Goal: Task Accomplishment & Management: Complete application form

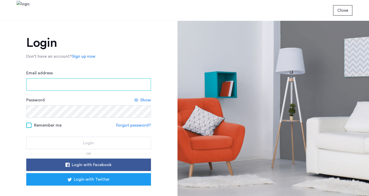
type input "**********"
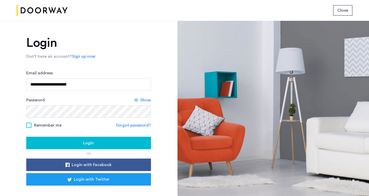
click at [73, 141] on div "Login" at bounding box center [88, 143] width 116 height 6
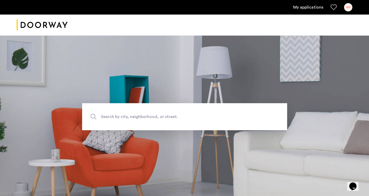
click at [313, 7] on link "My applications" at bounding box center [308, 7] width 30 height 6
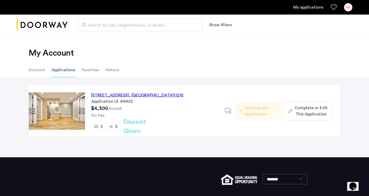
click at [119, 93] on div "692 Saint Marks Avenue, Unit 4B, Brooklyn , NY 11216" at bounding box center [137, 95] width 92 height 6
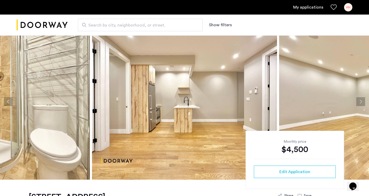
scroll to position [11, 0]
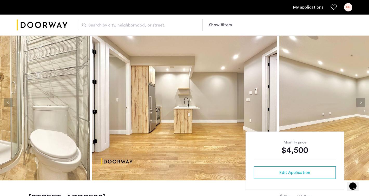
click at [359, 102] on button "Next apartment" at bounding box center [360, 102] width 9 height 9
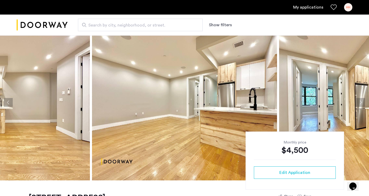
click at [359, 102] on button "Next apartment" at bounding box center [360, 102] width 9 height 9
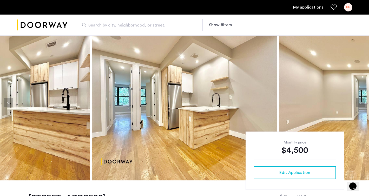
click at [359, 102] on button "Next apartment" at bounding box center [360, 102] width 9 height 9
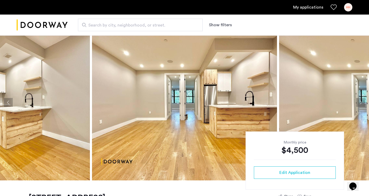
click at [359, 102] on button "Next apartment" at bounding box center [360, 102] width 9 height 9
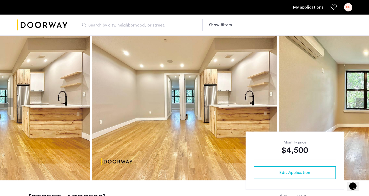
click at [359, 102] on button "Next apartment" at bounding box center [360, 102] width 9 height 9
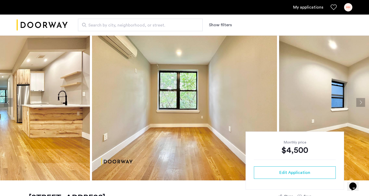
click at [359, 102] on button "Next apartment" at bounding box center [360, 102] width 9 height 9
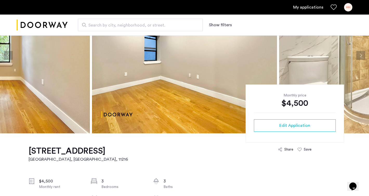
scroll to position [0, 0]
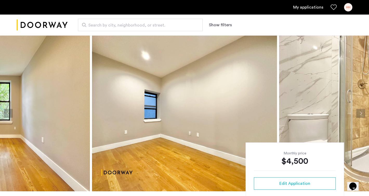
click at [310, 10] on link "My applications" at bounding box center [308, 7] width 30 height 6
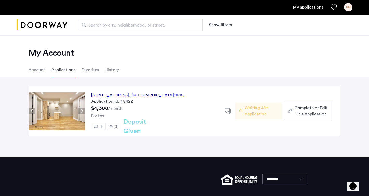
click at [174, 93] on span ", [GEOGRAPHIC_DATA]" at bounding box center [151, 95] width 45 height 4
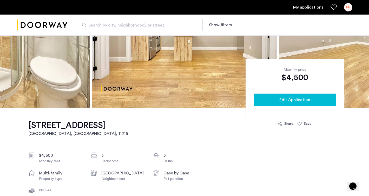
click at [276, 101] on div "Edit Application" at bounding box center [295, 100] width 74 height 6
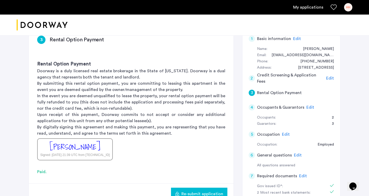
scroll to position [110, 0]
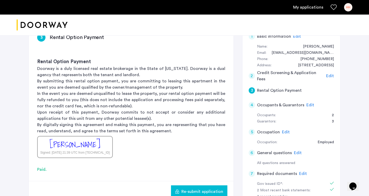
click at [307, 103] on span "Edit" at bounding box center [310, 105] width 8 height 4
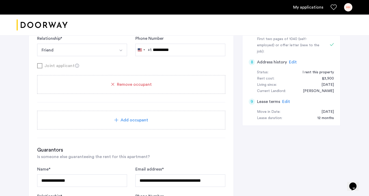
scroll to position [313, 0]
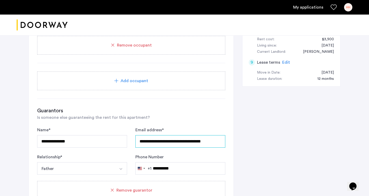
drag, startPoint x: 221, startPoint y: 126, endPoint x: 132, endPoint y: 121, distance: 89.0
click at [131, 127] on form "**********" at bounding box center [131, 151] width 188 height 48
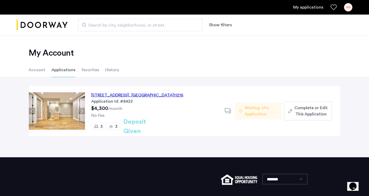
click at [126, 95] on div "[STREET_ADDRESS]" at bounding box center [137, 95] width 92 height 6
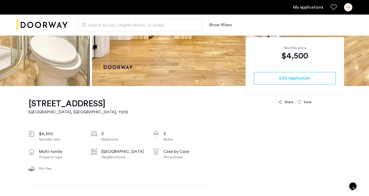
scroll to position [106, 0]
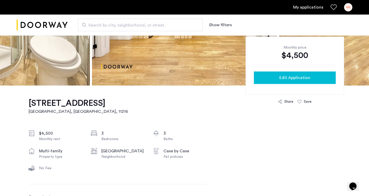
click at [282, 76] on span "Edit Application" at bounding box center [294, 78] width 31 height 6
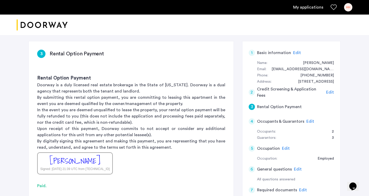
scroll to position [95, 0]
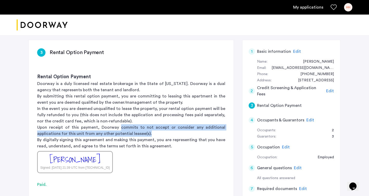
drag, startPoint x: 130, startPoint y: 111, endPoint x: 152, endPoint y: 117, distance: 22.9
click at [152, 124] on p "Upon receipt of this payment, Doorway commits to not accept or consider any add…" at bounding box center [131, 130] width 188 height 12
